Goal: Task Accomplishment & Management: Complete application form

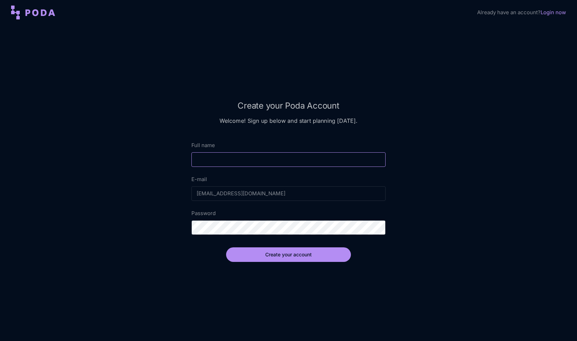
click at [274, 164] on input "Full name" at bounding box center [289, 159] width 194 height 15
type input "[PERSON_NAME]"
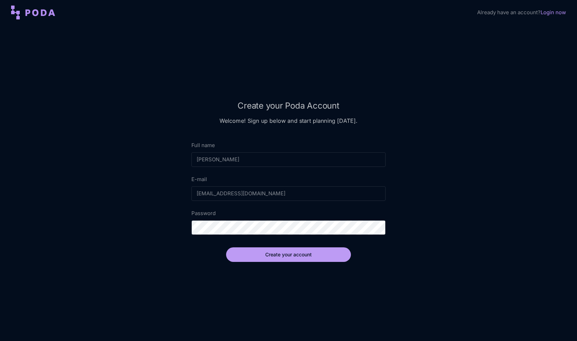
click at [287, 253] on button "Create your account" at bounding box center [288, 254] width 125 height 15
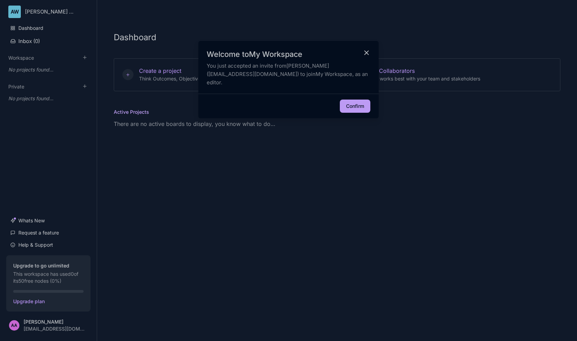
click at [354, 104] on button "Confirm" at bounding box center [355, 106] width 31 height 13
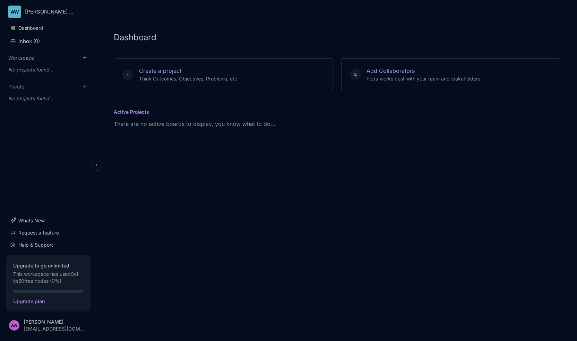
click at [55, 13] on html "AW [PERSON_NAME] Workspace Dashboard Inbox ( 0 ) Workspace To pick up a draggab…" at bounding box center [288, 170] width 577 height 341
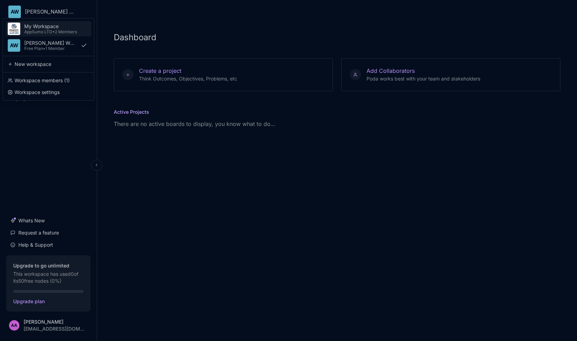
click at [42, 27] on div "My Workspace" at bounding box center [50, 27] width 52 height 6
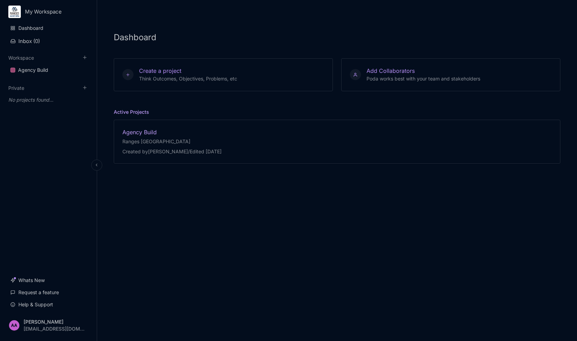
click at [133, 129] on div "Agency Build" at bounding box center [172, 132] width 99 height 8
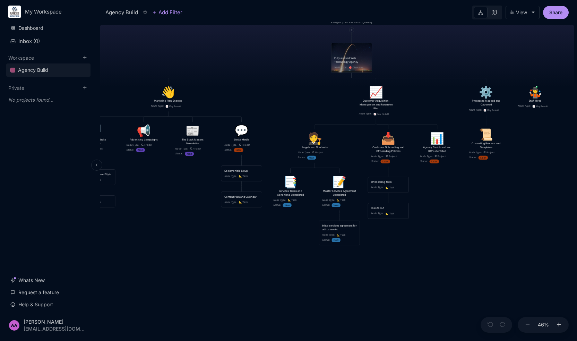
drag, startPoint x: 321, startPoint y: 127, endPoint x: 324, endPoint y: 110, distance: 16.9
click at [324, 110] on div "Agency Build Ranges [GEOGRAPHIC_DATA] Fully realised Web Technology Agency Node…" at bounding box center [337, 181] width 475 height 319
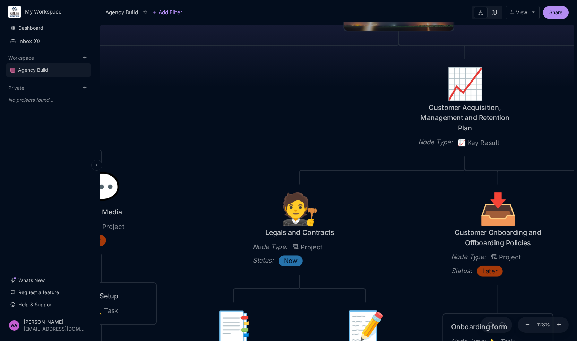
click at [324, 97] on div "Agency Build Ranges [GEOGRAPHIC_DATA] Fully realised Web Technology Agency Node…" at bounding box center [337, 181] width 475 height 319
click at [308, 120] on div "Agency Build Ranges [GEOGRAPHIC_DATA] Fully realised Web Technology Agency Node…" at bounding box center [337, 181] width 475 height 319
click at [56, 171] on div "Dashboard Inbox ( 0 ) Workspace Agency Build To pick up a draggable item, press…" at bounding box center [48, 167] width 84 height 290
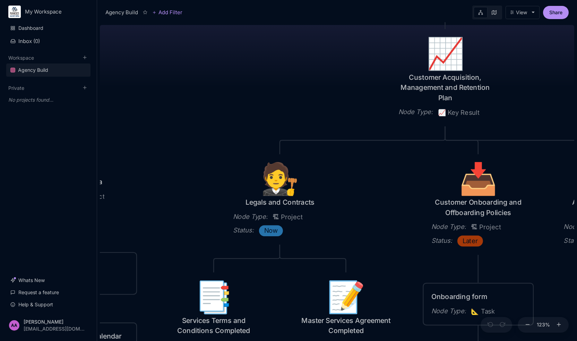
drag, startPoint x: 264, startPoint y: 158, endPoint x: 245, endPoint y: 128, distance: 36.1
click at [245, 128] on div "Agency Build Ranges [GEOGRAPHIC_DATA] Fully realised Web Technology Agency Node…" at bounding box center [337, 181] width 475 height 319
click at [44, 331] on html "My Workspace Dashboard Inbox ( 0 ) Workspace Agency Build To pick up a draggabl…" at bounding box center [288, 170] width 577 height 341
click at [31, 293] on div "Account Settings" at bounding box center [49, 295] width 86 height 10
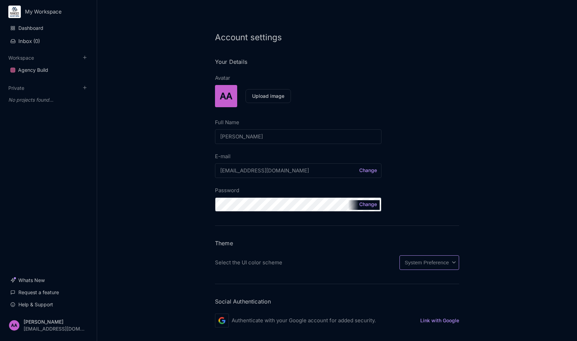
click at [439, 262] on select "System Preference Light Dark" at bounding box center [430, 262] width 60 height 15
click at [400, 255] on select "System Preference Light Dark" at bounding box center [430, 262] width 60 height 15
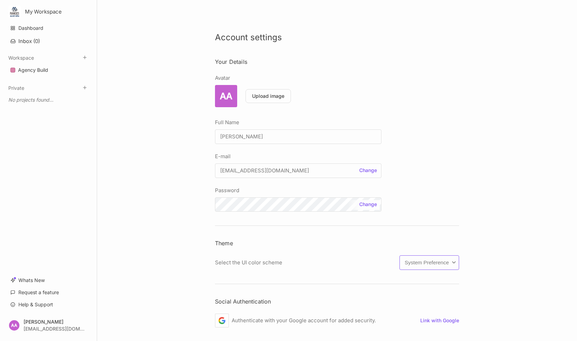
select select "light"
click at [166, 246] on div "Account settings Your Details Avatar AA Upload image Full Name [PERSON_NAME] Sa…" at bounding box center [337, 170] width 480 height 341
click at [34, 69] on div "Agency Build" at bounding box center [33, 70] width 30 height 8
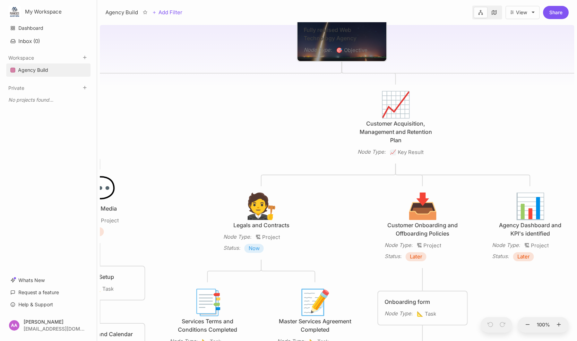
drag, startPoint x: 260, startPoint y: 193, endPoint x: 264, endPoint y: 45, distance: 147.9
click at [264, 45] on div "Agency Build Ranges [GEOGRAPHIC_DATA] Fully realised Web Technology Agency Node…" at bounding box center [337, 181] width 475 height 319
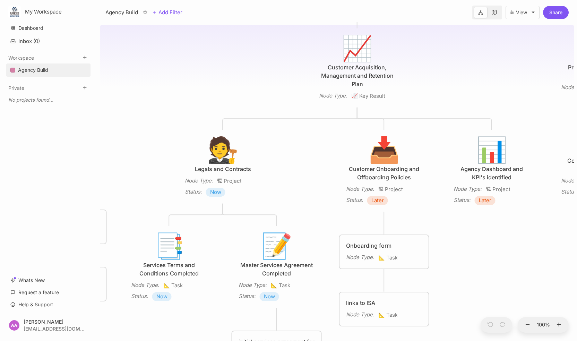
drag, startPoint x: 296, startPoint y: 116, endPoint x: 249, endPoint y: 82, distance: 57.5
click at [249, 82] on div "Agency Build Ranges [GEOGRAPHIC_DATA] Fully realised Web Technology Agency Node…" at bounding box center [337, 181] width 475 height 319
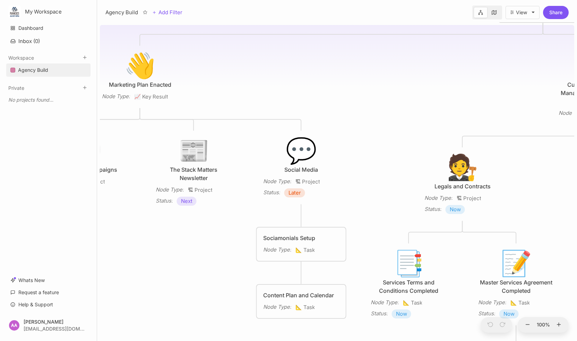
drag, startPoint x: 244, startPoint y: 82, endPoint x: 493, endPoint y: 100, distance: 249.8
click at [493, 100] on div "Agency Build Ranges [GEOGRAPHIC_DATA] Fully realised Web Technology Agency Node…" at bounding box center [337, 181] width 475 height 319
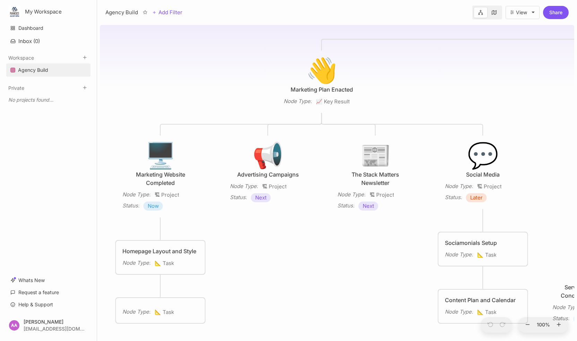
drag, startPoint x: 261, startPoint y: 65, endPoint x: 429, endPoint y: 68, distance: 167.7
click at [429, 68] on div "Agency Build Ranges [GEOGRAPHIC_DATA] Fully realised Web Technology Agency Node…" at bounding box center [337, 181] width 475 height 319
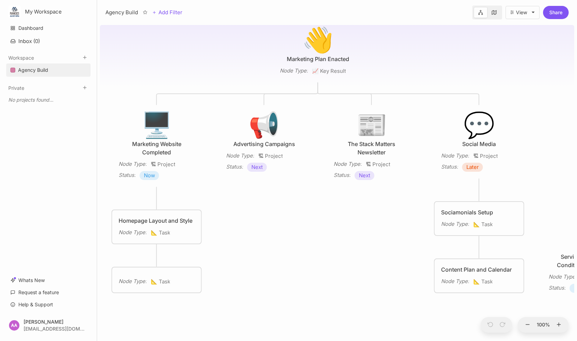
drag, startPoint x: 311, startPoint y: 285, endPoint x: 307, endPoint y: 254, distance: 30.8
click at [307, 254] on div "Agency Build Ranges [GEOGRAPHIC_DATA] Fully realised Web Technology Agency Node…" at bounding box center [337, 181] width 475 height 319
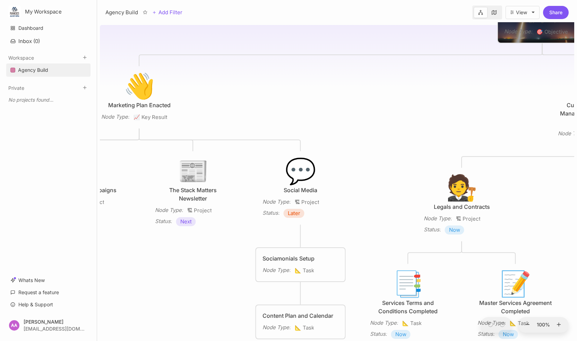
drag, startPoint x: 393, startPoint y: 213, endPoint x: 218, endPoint y: 257, distance: 180.8
click at [215, 259] on div "Agency Build Ranges [GEOGRAPHIC_DATA] Fully realised Web Technology Agency Node…" at bounding box center [337, 181] width 475 height 319
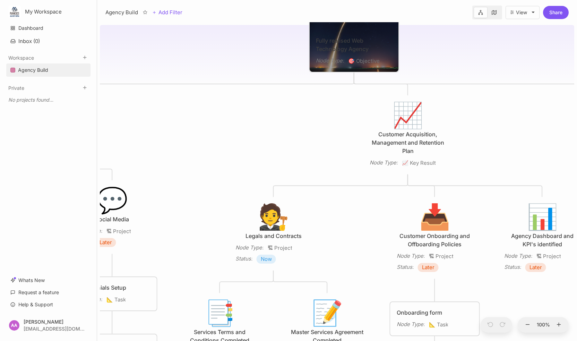
drag, startPoint x: 423, startPoint y: 92, endPoint x: 234, endPoint y: 121, distance: 191.8
click at [234, 121] on div "Agency Build Ranges [GEOGRAPHIC_DATA] Fully realised Web Technology Agency Node…" at bounding box center [337, 181] width 475 height 319
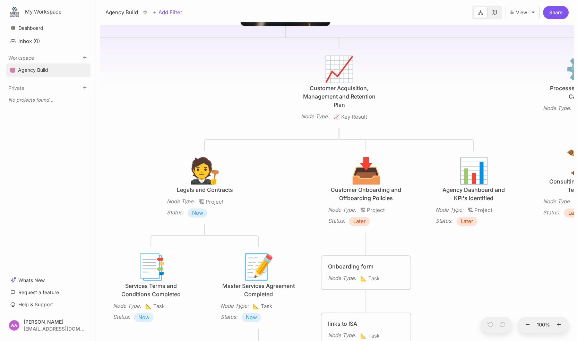
drag, startPoint x: 353, startPoint y: 138, endPoint x: 285, endPoint y: 92, distance: 82.5
click at [285, 92] on div "Agency Build Ranges [GEOGRAPHIC_DATA] Fully realised Web Technology Agency Node…" at bounding box center [337, 181] width 475 height 319
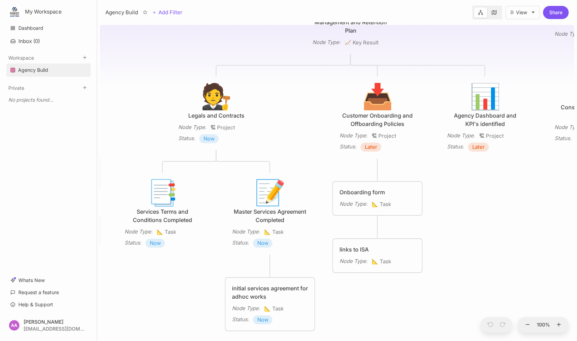
drag, startPoint x: 302, startPoint y: 199, endPoint x: 314, endPoint y: 125, distance: 75.1
click at [314, 125] on div "Agency Build Ranges [GEOGRAPHIC_DATA] Fully realised Web Technology Agency Node…" at bounding box center [337, 181] width 475 height 319
click at [265, 293] on div "initial services agreement for adhoc works" at bounding box center [270, 292] width 76 height 17
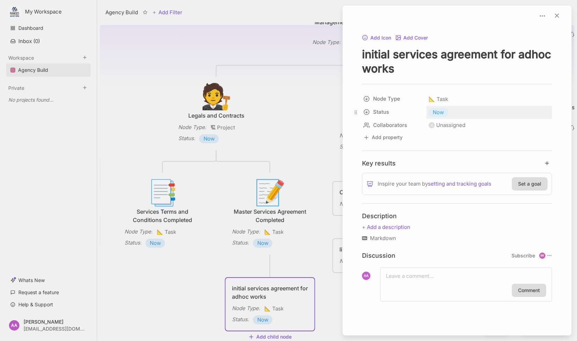
click at [439, 113] on span "Now" at bounding box center [438, 112] width 11 height 8
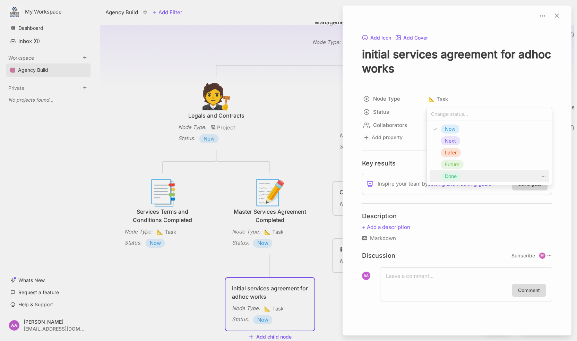
click at [453, 175] on span "Done" at bounding box center [451, 176] width 12 height 8
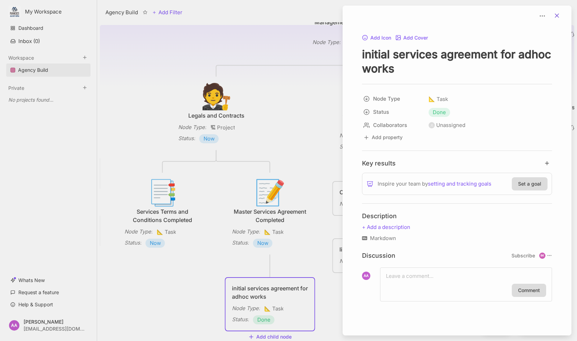
click at [558, 14] on line at bounding box center [557, 15] width 3 height 3
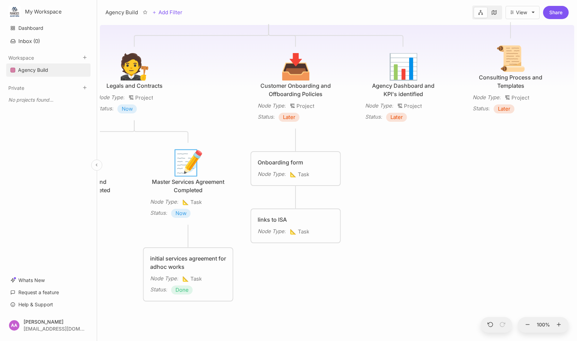
drag, startPoint x: 152, startPoint y: 297, endPoint x: 67, endPoint y: 264, distance: 90.7
click at [67, 264] on div "My Workspace Dashboard Inbox ( 0 ) Workspace Agency Build To pick up a draggabl…" at bounding box center [288, 170] width 577 height 341
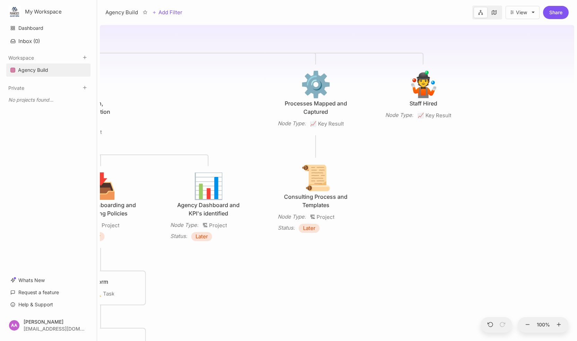
drag, startPoint x: 342, startPoint y: 225, endPoint x: 257, endPoint y: 303, distance: 115.4
click at [257, 303] on div "Agency Build Ranges [GEOGRAPHIC_DATA] Fully realised Web Technology Agency Node…" at bounding box center [337, 181] width 475 height 319
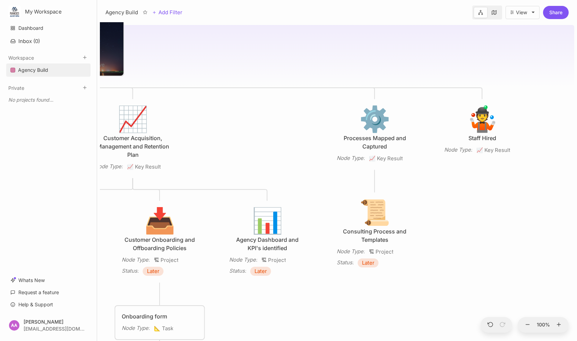
drag, startPoint x: 387, startPoint y: 163, endPoint x: 446, endPoint y: 198, distance: 68.4
click at [446, 198] on div "Agency Build Ranges [GEOGRAPHIC_DATA] Fully realised Web Technology Agency Node…" at bounding box center [337, 181] width 475 height 319
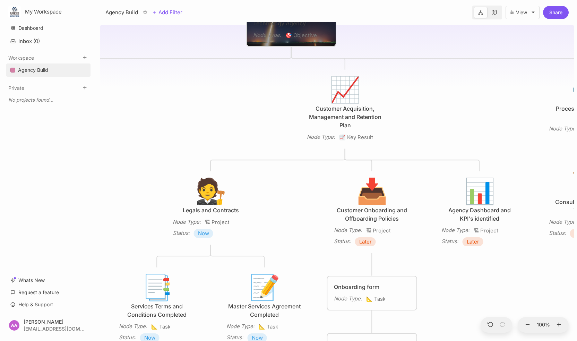
drag, startPoint x: 190, startPoint y: 144, endPoint x: 404, endPoint y: 114, distance: 215.8
click at [404, 114] on div "Agency Build Ranges [GEOGRAPHIC_DATA] Fully realised Web Technology Agency Node…" at bounding box center [337, 181] width 475 height 319
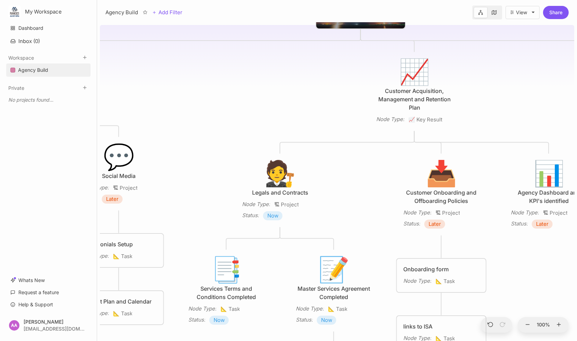
drag, startPoint x: 163, startPoint y: 119, endPoint x: 235, endPoint y: 101, distance: 73.8
click at [235, 101] on div "Agency Build Ranges [GEOGRAPHIC_DATA] Fully realised Web Technology Agency Node…" at bounding box center [337, 181] width 475 height 319
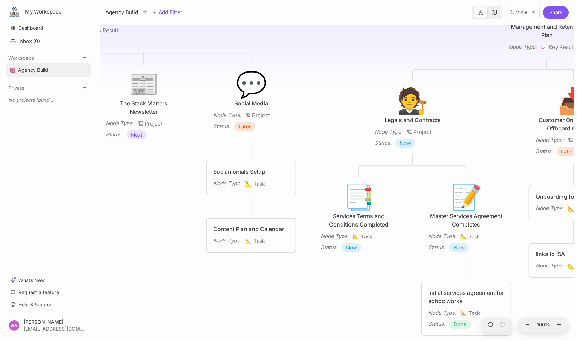
drag, startPoint x: 210, startPoint y: 162, endPoint x: 343, endPoint y: 89, distance: 151.6
click at [343, 89] on div "Agency Build Ranges [GEOGRAPHIC_DATA] Fully realised Web Technology Agency Node…" at bounding box center [337, 181] width 475 height 319
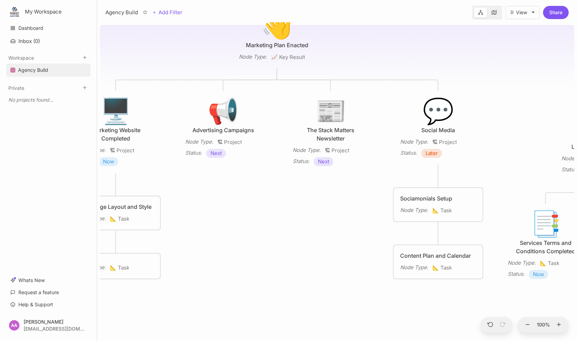
drag, startPoint x: 119, startPoint y: 237, endPoint x: 299, endPoint y: 265, distance: 181.9
click at [299, 265] on div "Agency Build Ranges [GEOGRAPHIC_DATA] Fully realised Web Technology Agency Node…" at bounding box center [337, 181] width 475 height 319
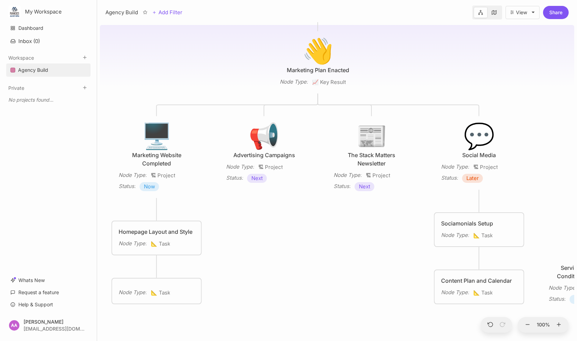
drag, startPoint x: 249, startPoint y: 260, endPoint x: 290, endPoint y: 285, distance: 48.0
click at [290, 285] on div "Agency Build Ranges [GEOGRAPHIC_DATA] Fully realised Web Technology Agency Node…" at bounding box center [337, 181] width 475 height 319
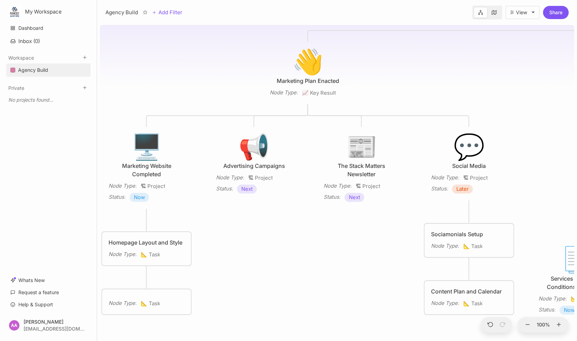
drag, startPoint x: 307, startPoint y: 235, endPoint x: 302, endPoint y: 229, distance: 7.9
click at [302, 229] on div "Agency Build Ranges [GEOGRAPHIC_DATA] Fully realised Web Technology Agency Node…" at bounding box center [337, 181] width 475 height 319
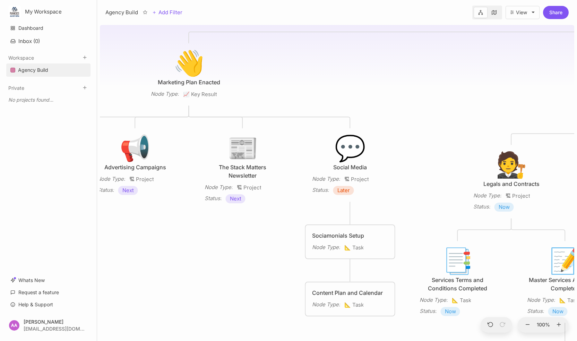
drag, startPoint x: 383, startPoint y: 250, endPoint x: 263, endPoint y: 251, distance: 120.1
click at [263, 251] on div "Agency Build Ranges [GEOGRAPHIC_DATA] Fully realised Web Technology Agency Node…" at bounding box center [337, 181] width 475 height 319
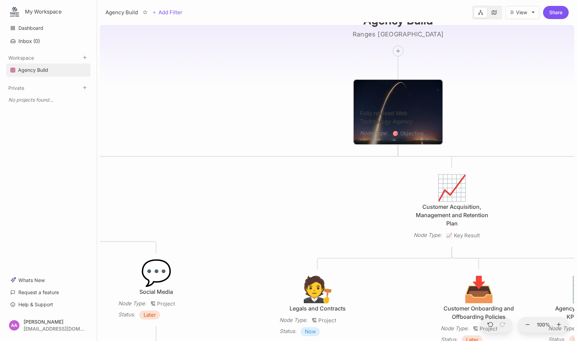
drag, startPoint x: 475, startPoint y: 59, endPoint x: 283, endPoint y: 180, distance: 226.6
click at [283, 180] on div "Agency Build Ranges [GEOGRAPHIC_DATA] Fully realised Web Technology Agency Node…" at bounding box center [337, 181] width 475 height 319
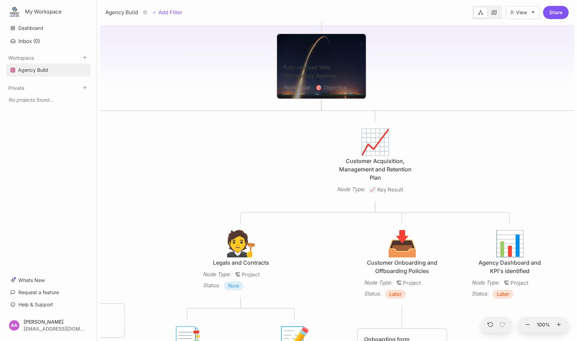
drag, startPoint x: 396, startPoint y: 204, endPoint x: 322, endPoint y: 158, distance: 86.7
click at [322, 158] on div "Agency Build Ranges [GEOGRAPHIC_DATA] Fully realised Web Technology Agency Node…" at bounding box center [337, 181] width 475 height 319
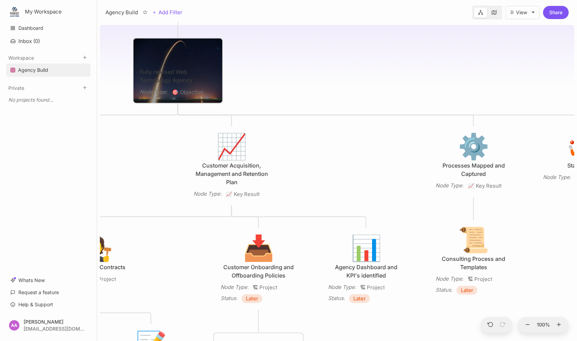
click at [491, 8] on link at bounding box center [494, 12] width 13 height 11
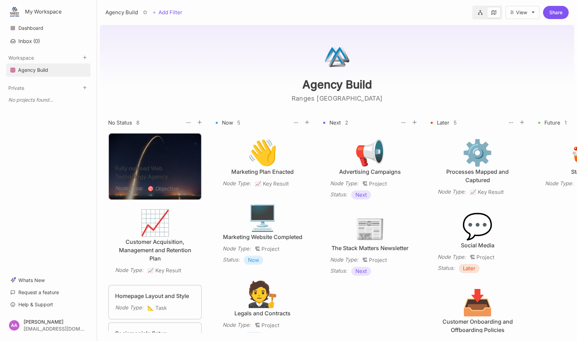
click at [475, 8] on link at bounding box center [480, 12] width 13 height 11
